Goal: Task Accomplishment & Management: Manage account settings

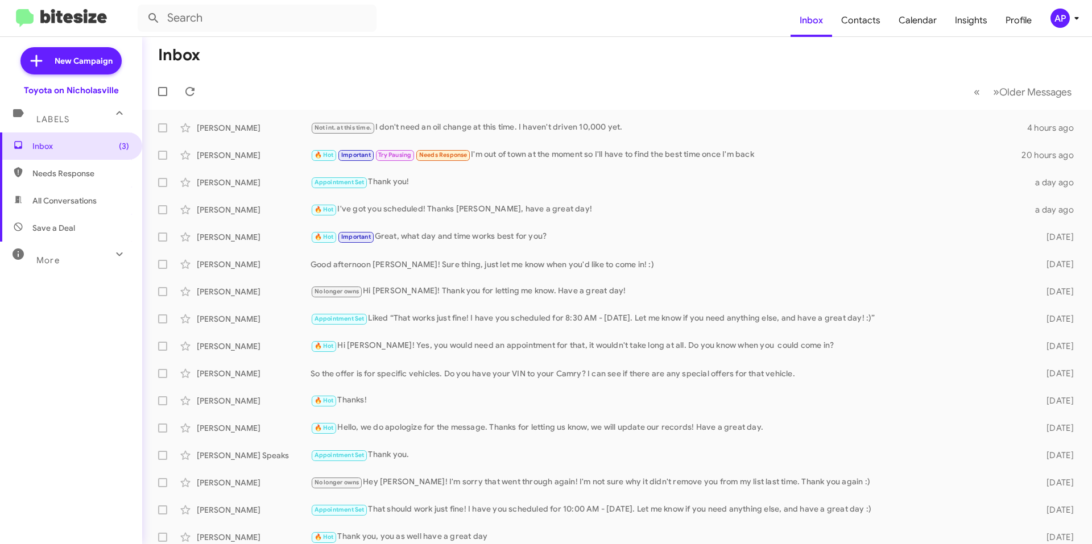
click at [84, 210] on span "All Conversations" at bounding box center [71, 200] width 142 height 27
type input "in:all-conversations"
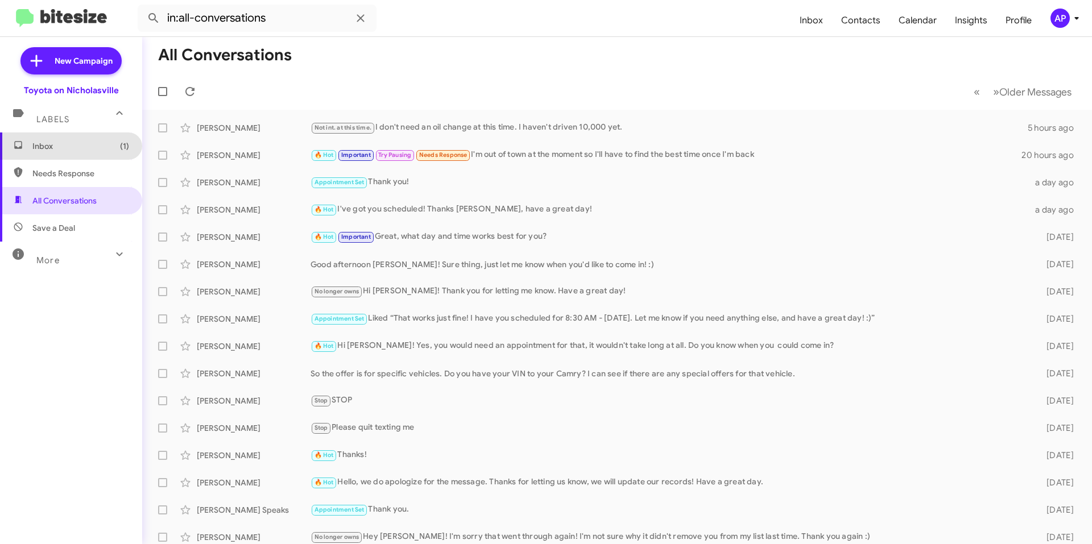
click at [77, 141] on span "Inbox (1)" at bounding box center [80, 146] width 97 height 11
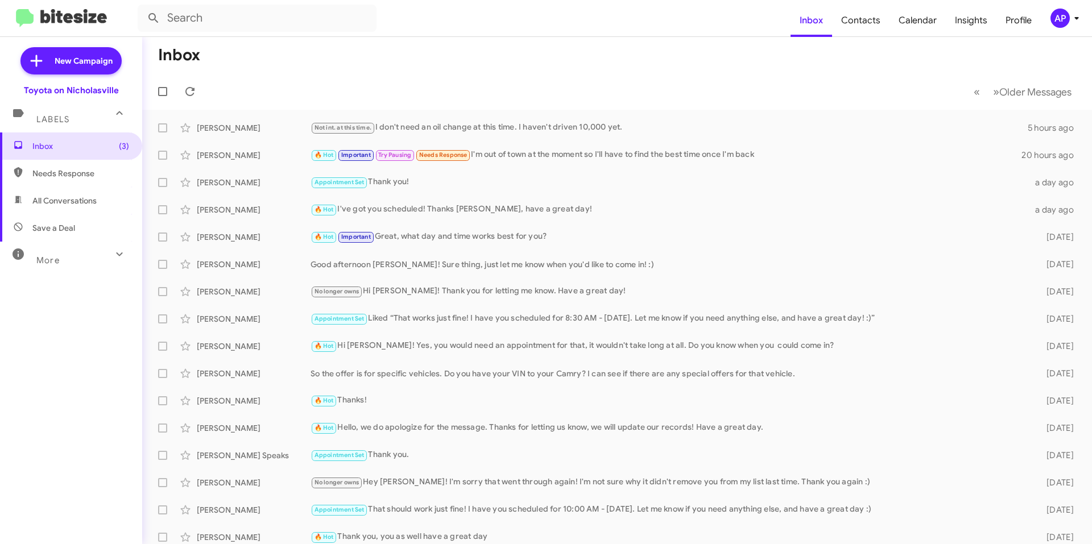
click at [308, 67] on mat-toolbar-row "Inbox" at bounding box center [617, 55] width 950 height 36
click at [309, 71] on mat-toolbar-row "Inbox" at bounding box center [617, 55] width 950 height 36
click at [189, 53] on h1 "Inbox" at bounding box center [179, 55] width 42 height 18
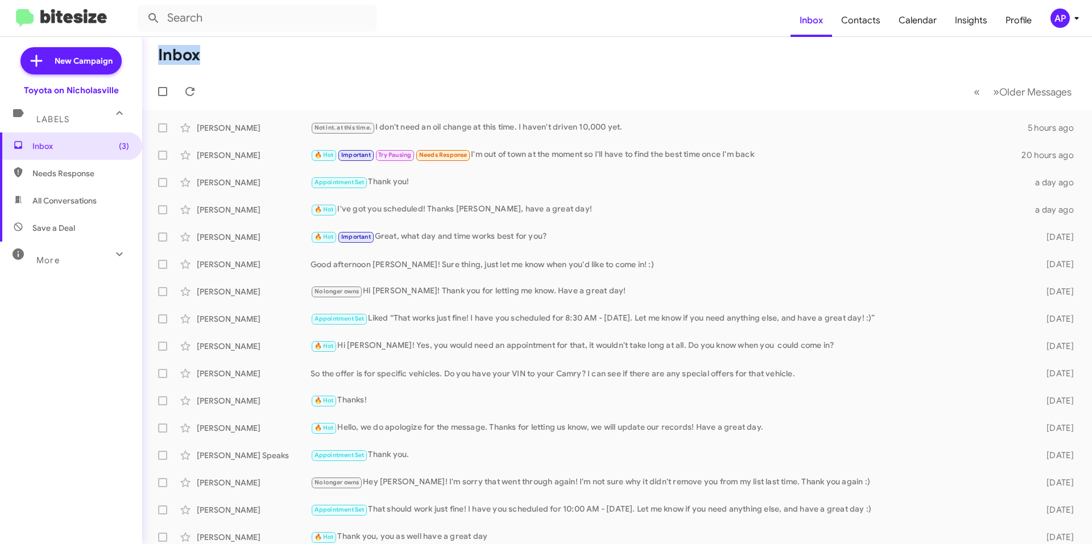
click at [189, 53] on h1 "Inbox" at bounding box center [179, 55] width 42 height 18
click at [183, 55] on h1 "Inbox" at bounding box center [179, 55] width 42 height 18
